Goal: Task Accomplishment & Management: Manage account settings

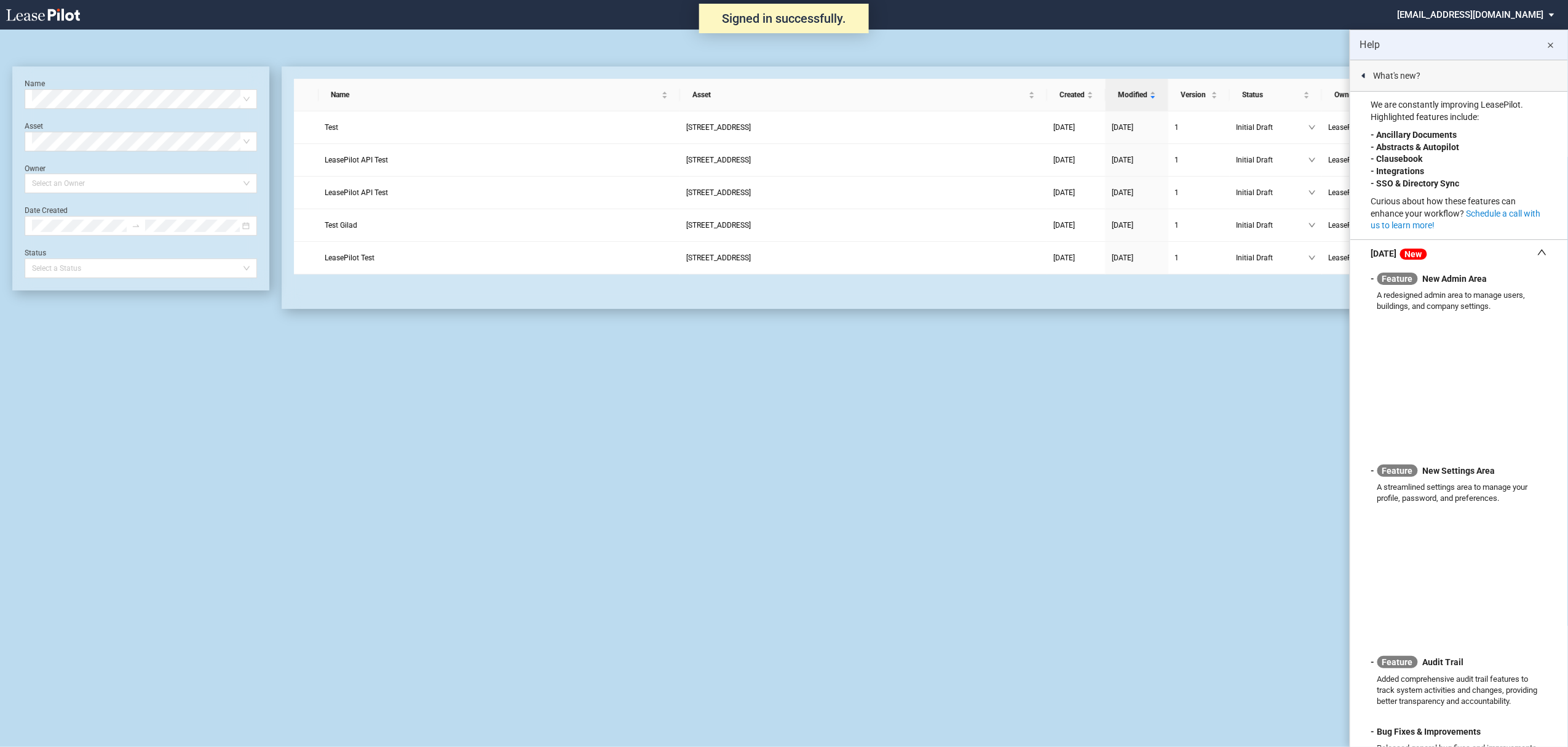
click at [1532, 17] on md-select "admin@leasepilot.co Super Admin Area Admin Area Settings Sign Out" at bounding box center [1481, 14] width 168 height 28
click at [1481, 35] on div "Super Admin Area" at bounding box center [1490, 33] width 68 height 13
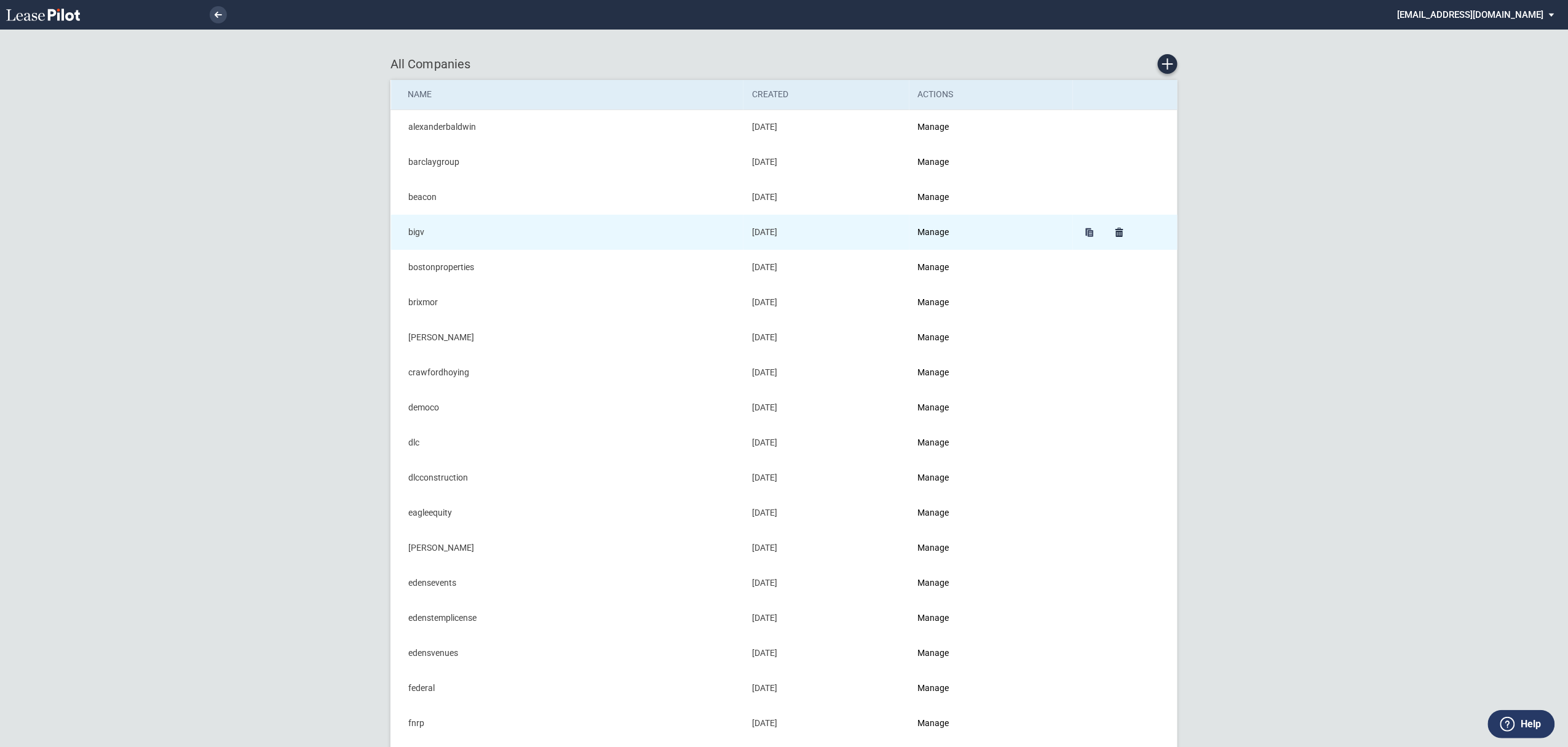
click at [937, 222] on td "Manage" at bounding box center [991, 232] width 164 height 35
click at [937, 234] on link "Manage" at bounding box center [934, 232] width 32 height 10
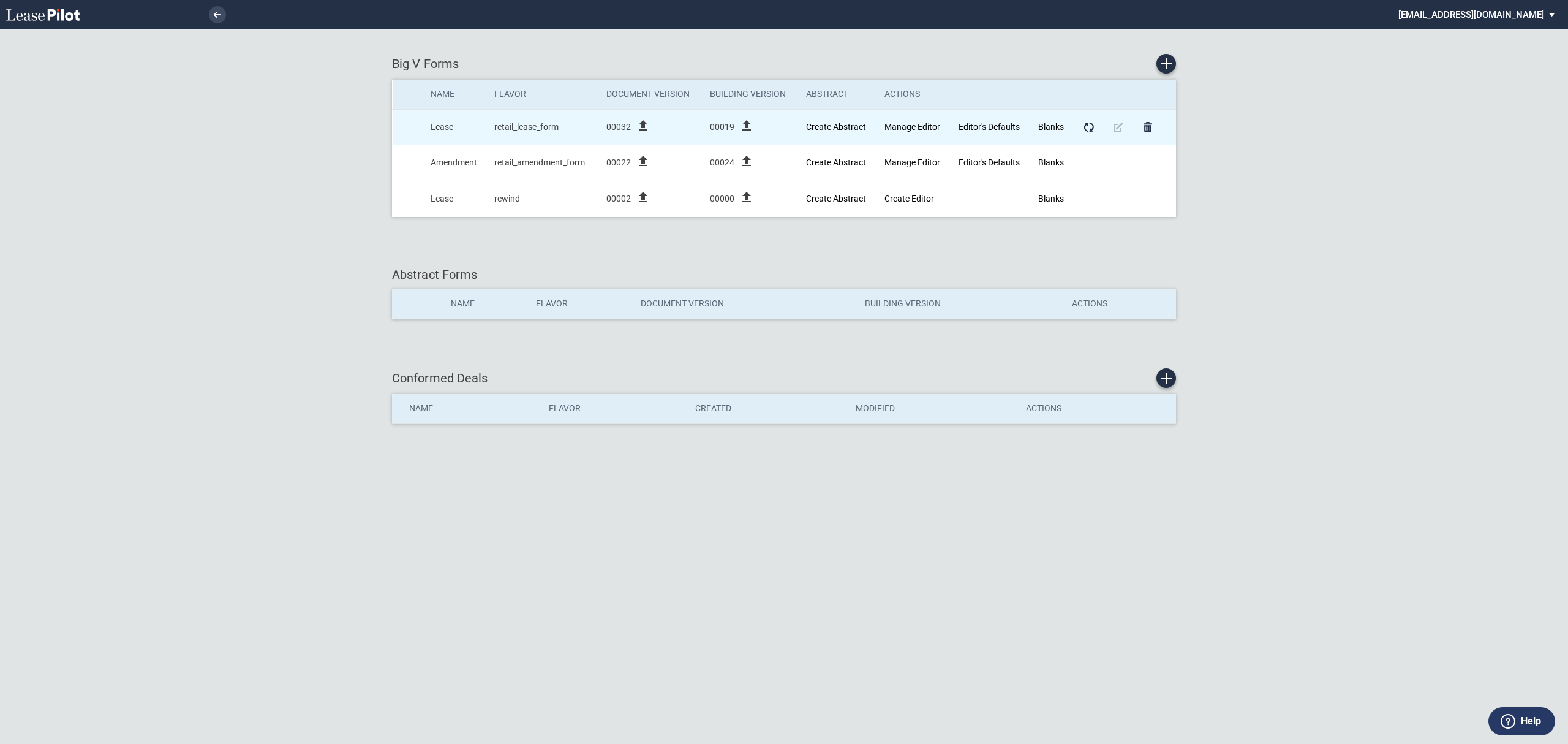
click at [643, 127] on icon "file_upload" at bounding box center [643, 125] width 14 height 14
click at [912, 123] on link "Manage Editor" at bounding box center [912, 127] width 56 height 10
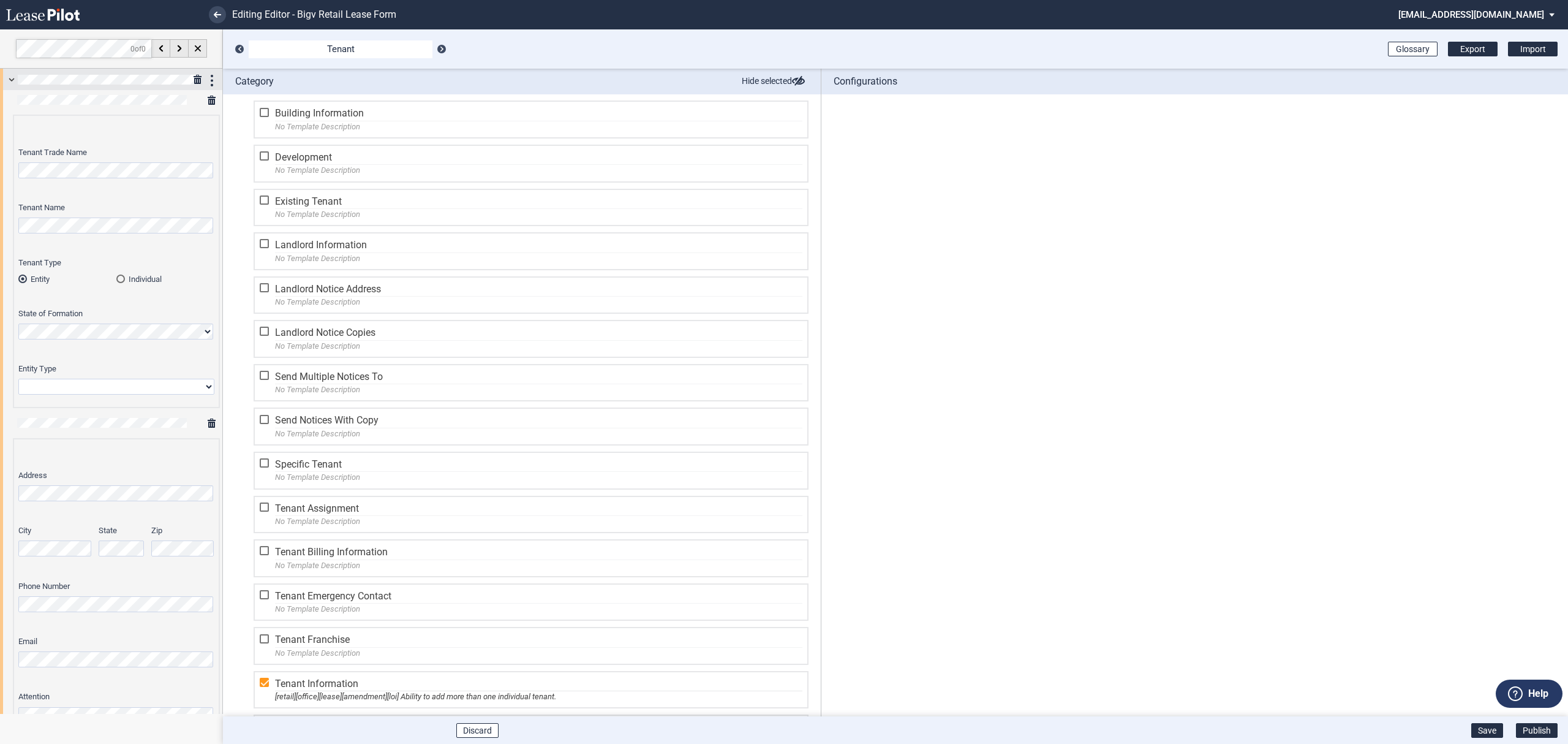
click at [17, 71] on div at bounding box center [111, 79] width 222 height 22
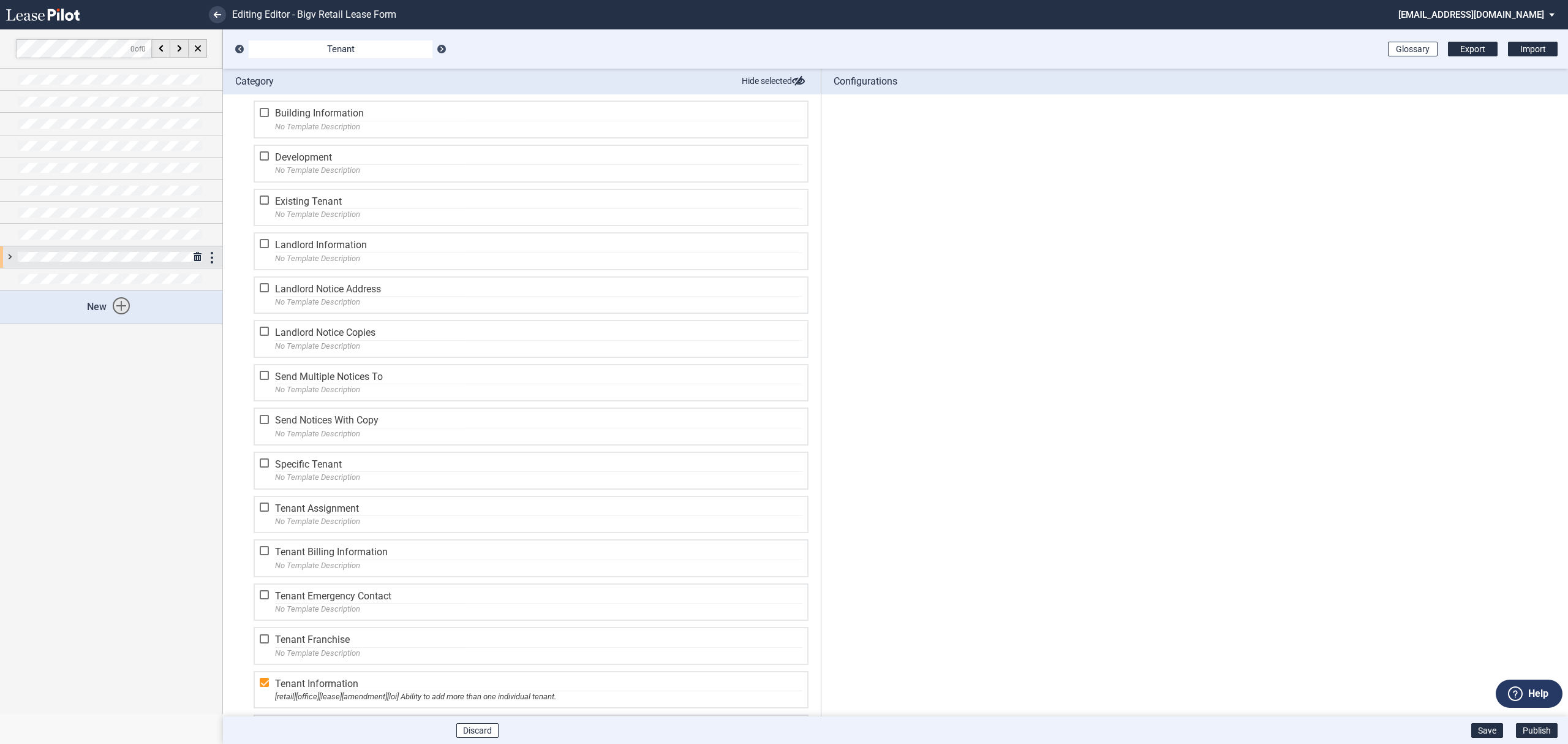
click at [10, 256] on div at bounding box center [111, 257] width 222 height 22
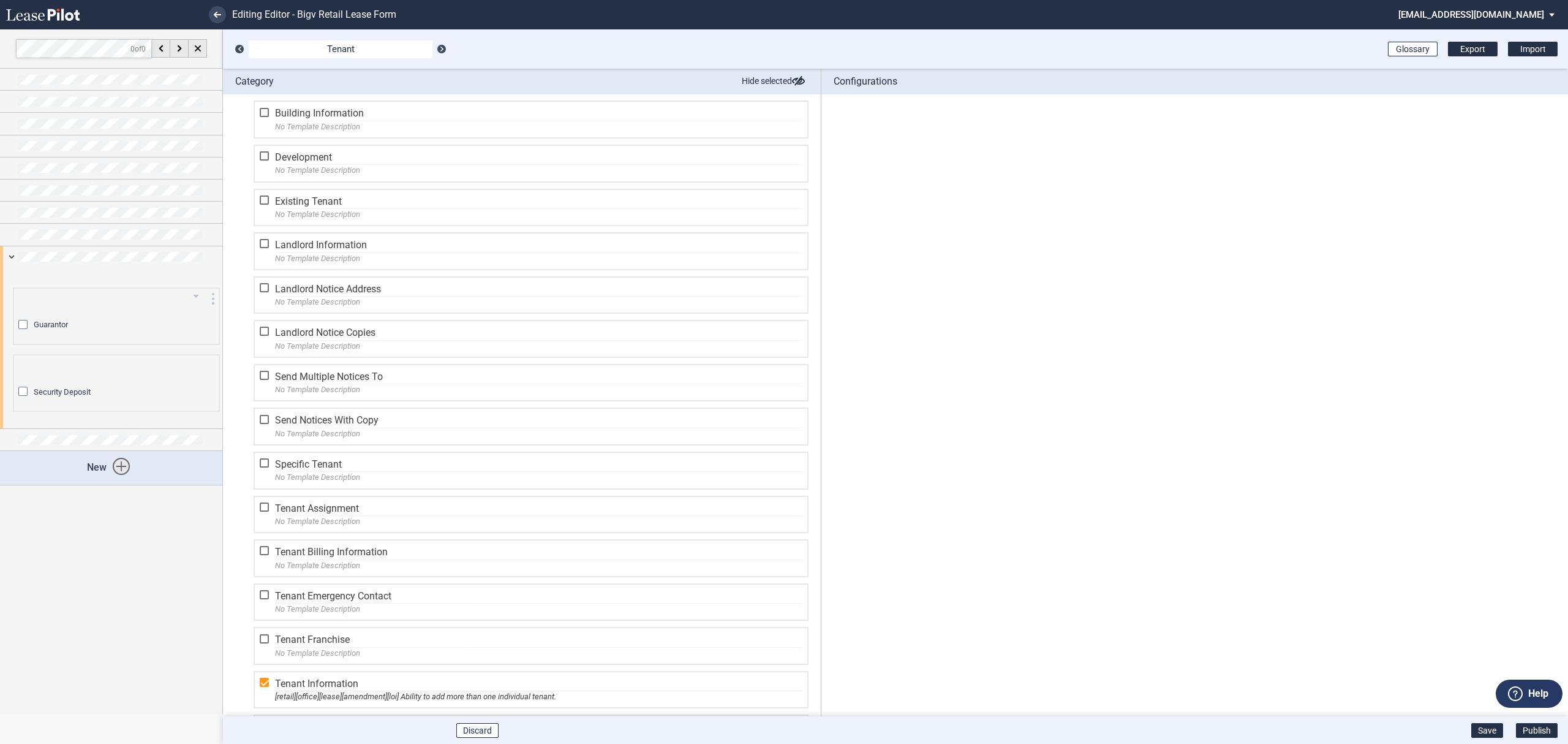
click at [54, 327] on span "Guarantor" at bounding box center [50, 324] width 34 height 9
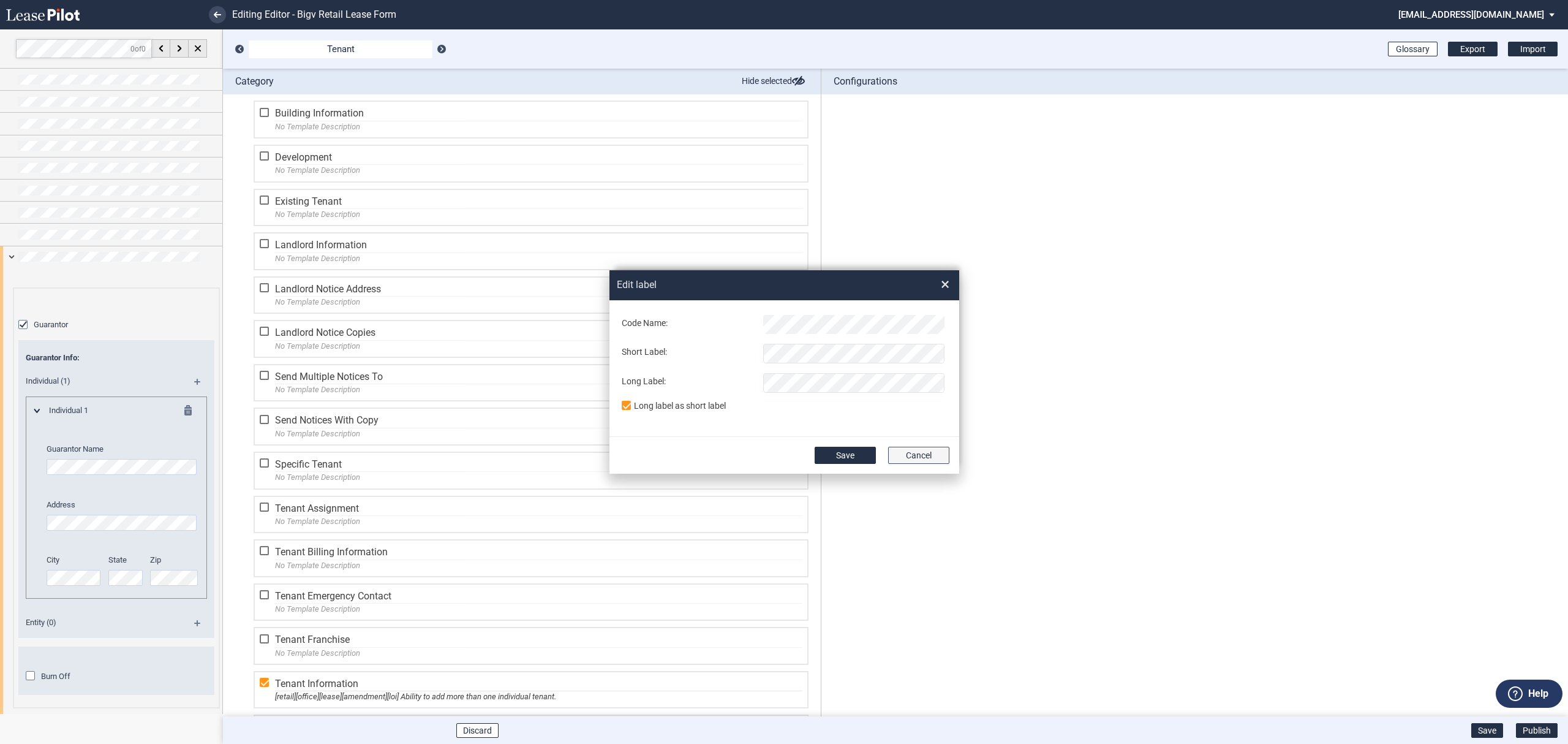
click at [919, 449] on button "Cancel" at bounding box center [918, 455] width 61 height 17
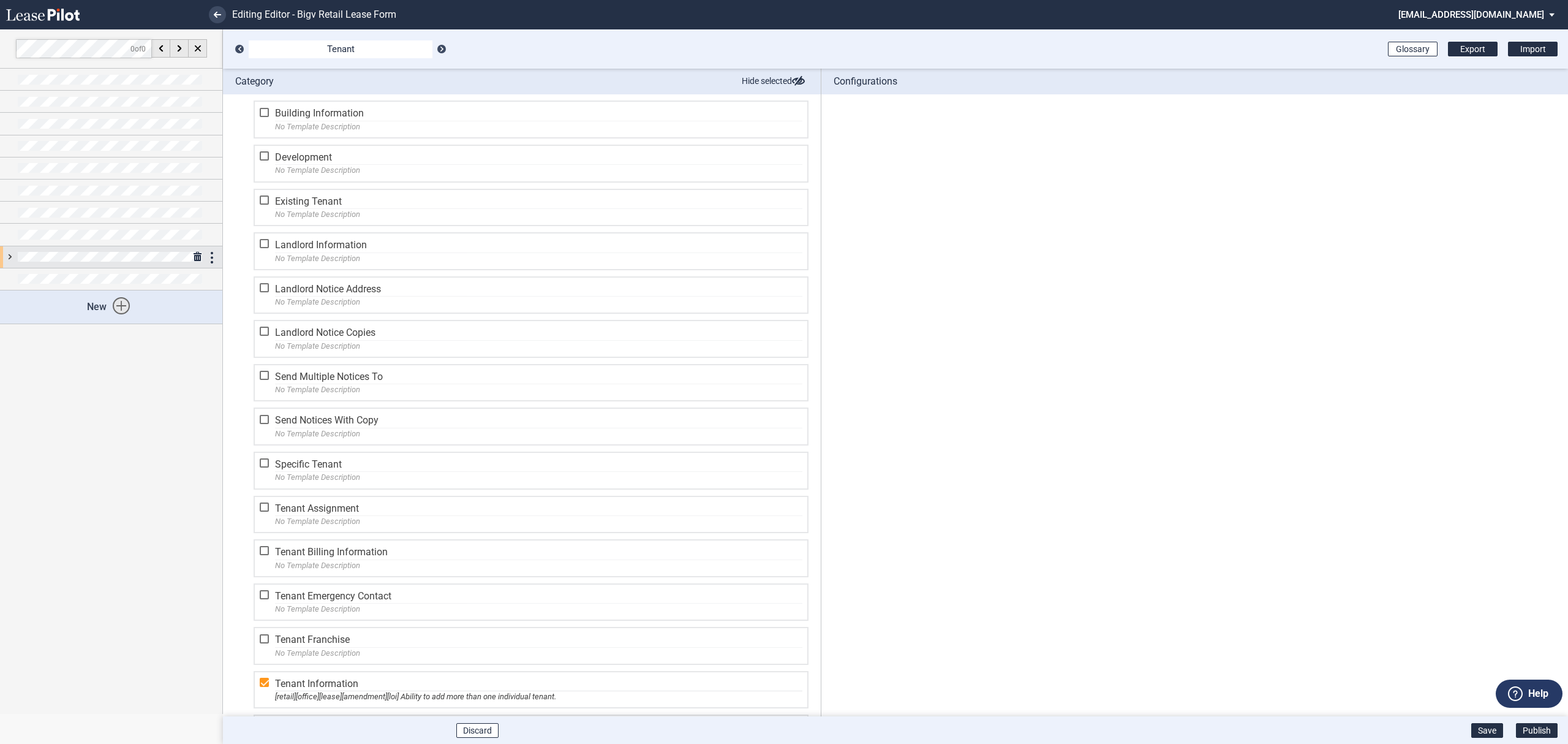
click at [10, 260] on div at bounding box center [111, 257] width 222 height 22
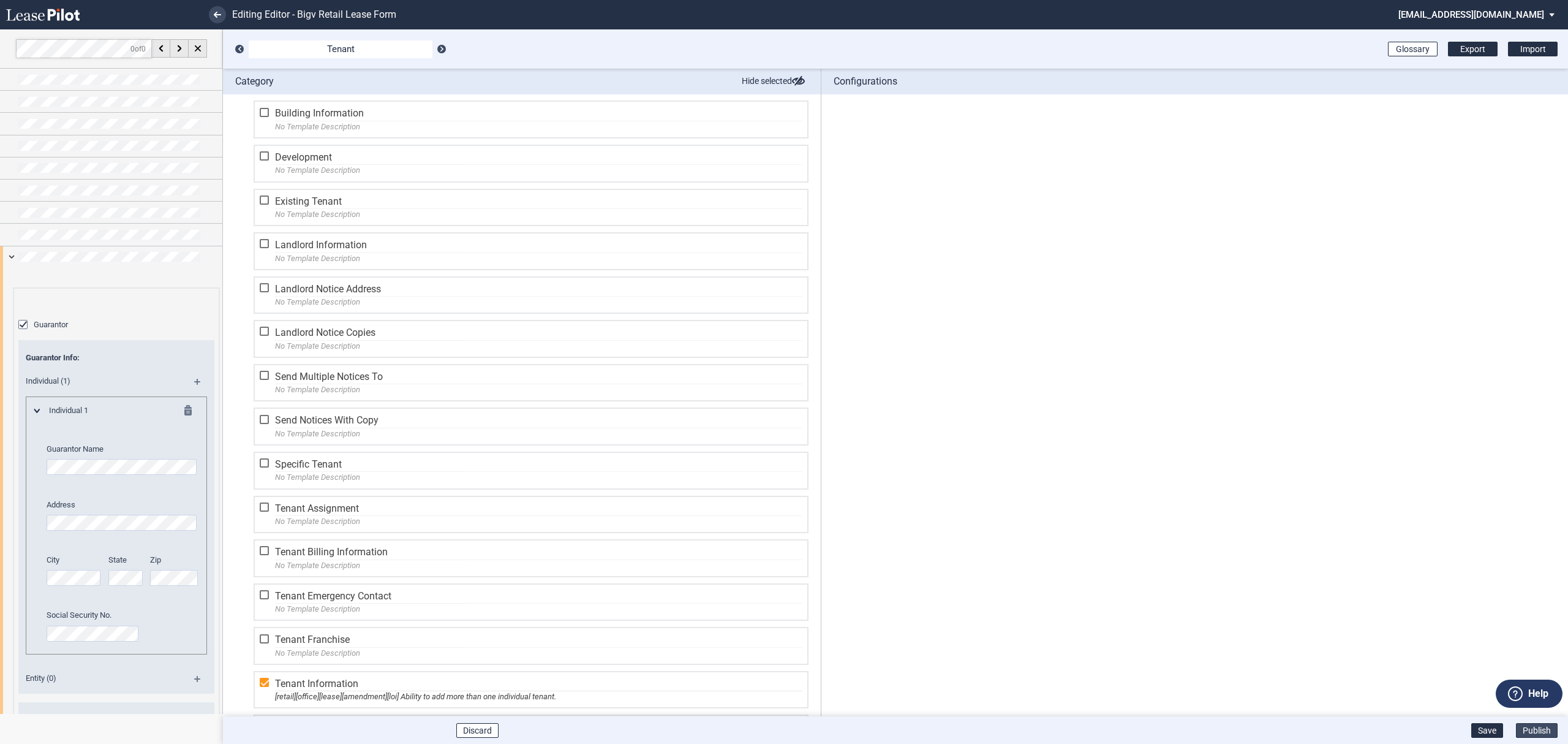
click at [1548, 734] on button "Publish" at bounding box center [1537, 730] width 42 height 14
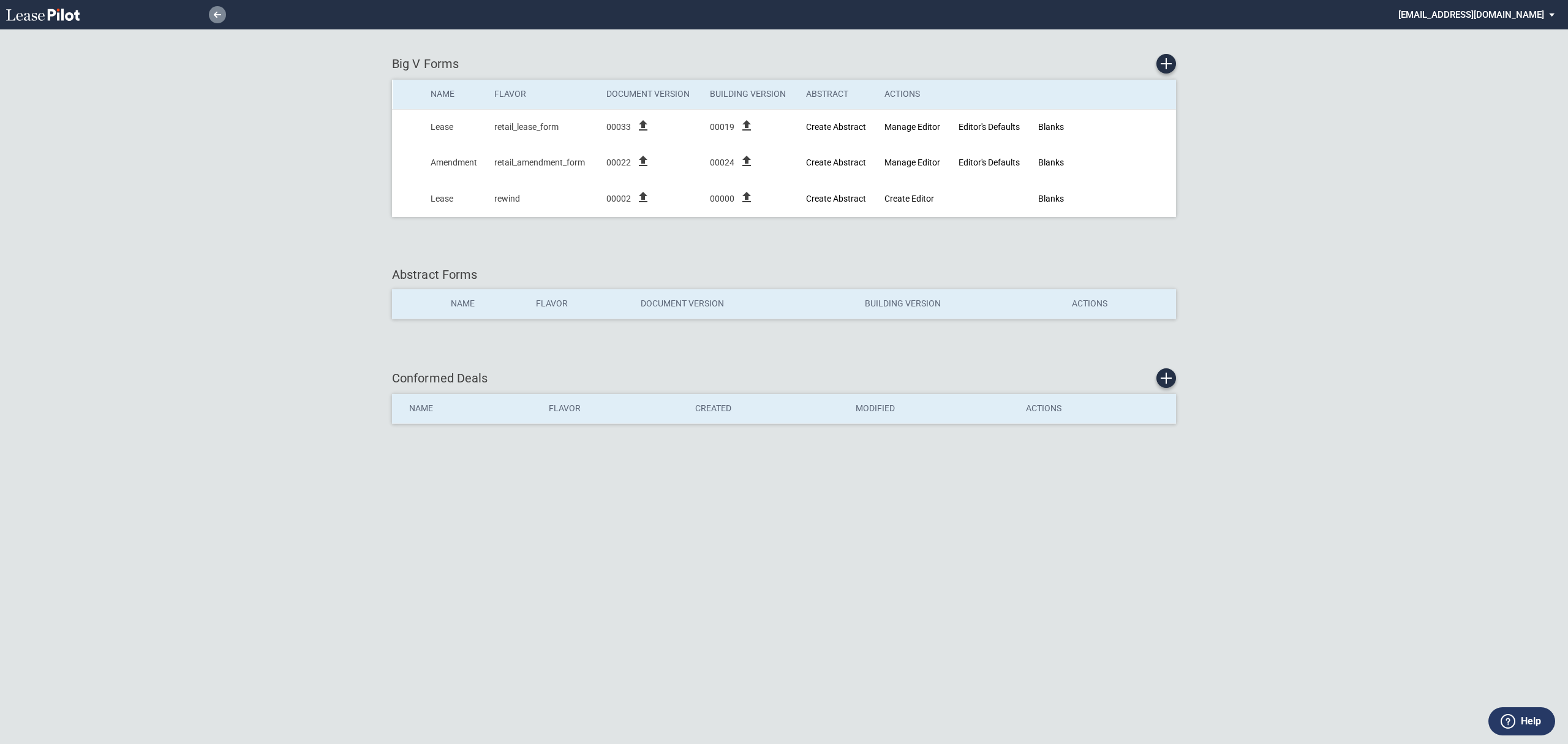
click at [210, 14] on link at bounding box center [218, 14] width 17 height 17
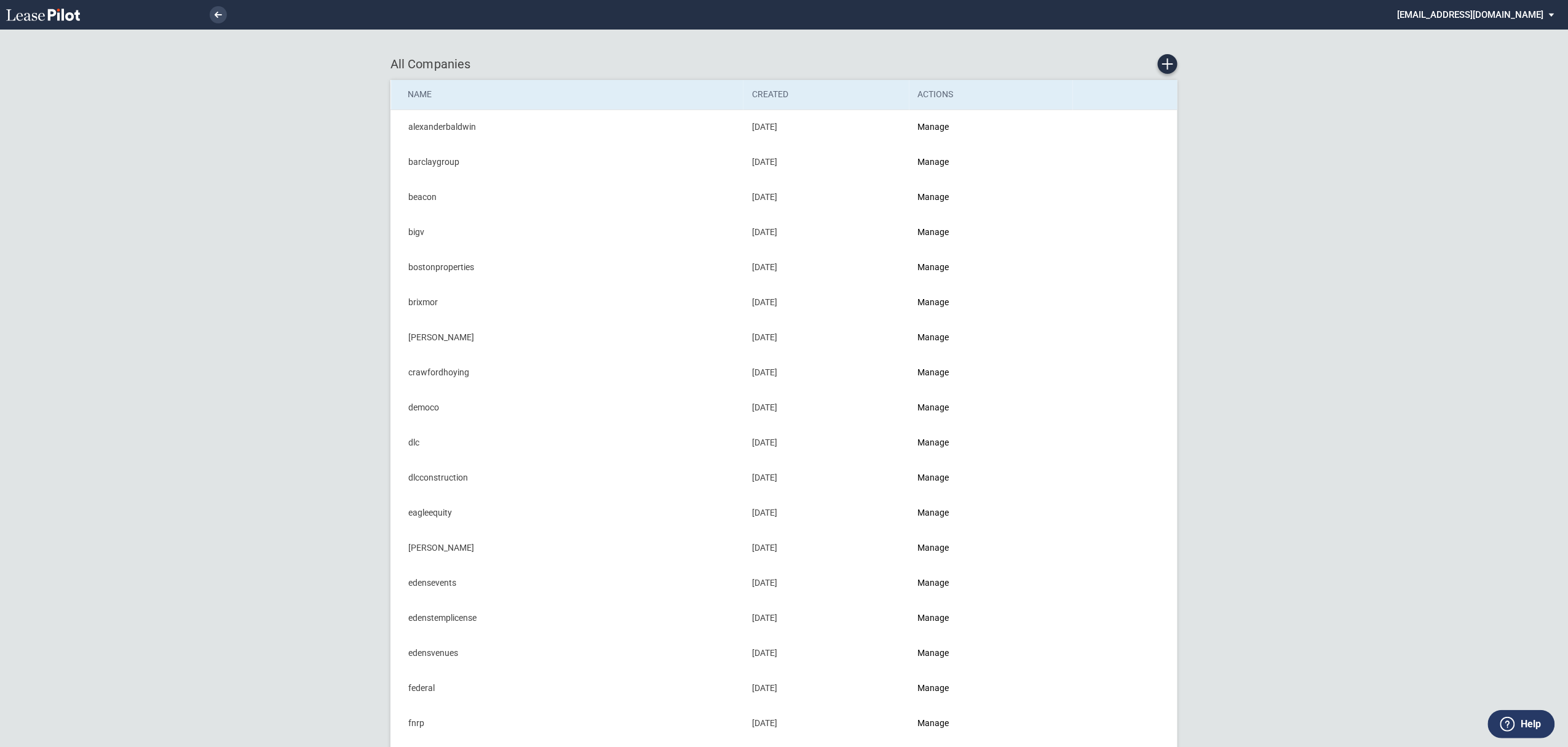
click at [1485, 5] on md-select "[EMAIL_ADDRESS][DOMAIN_NAME] Super Admin Area Admin Area Settings Sign Out" at bounding box center [1481, 14] width 168 height 28
click at [1459, 90] on div "Sign Out" at bounding box center [1472, 92] width 33 height 13
